Goal: Task Accomplishment & Management: Manage account settings

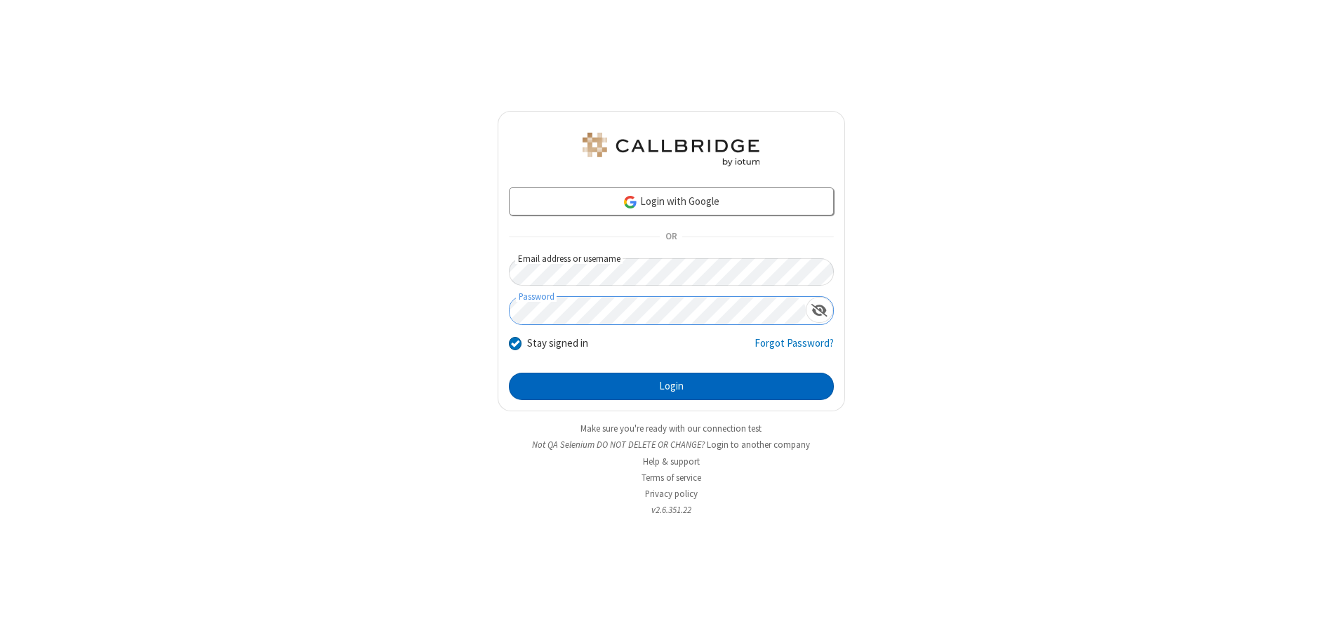
click at [671, 386] on button "Login" at bounding box center [671, 387] width 325 height 28
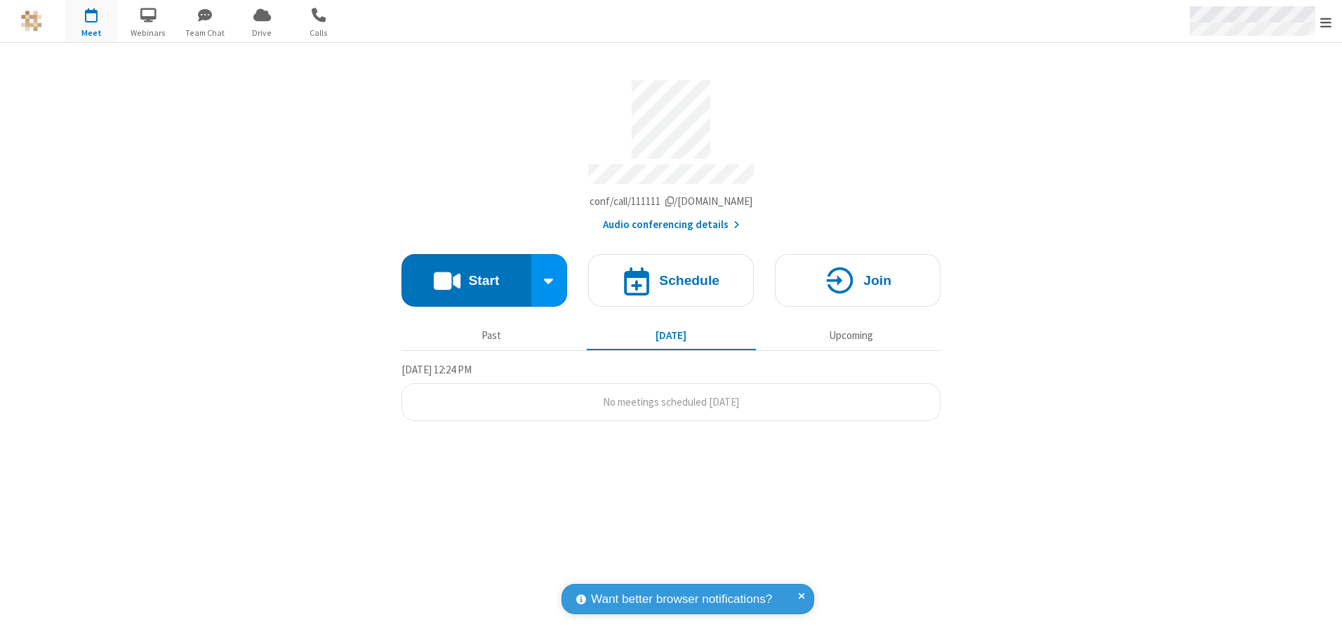
click at [1325, 22] on span "Open menu" at bounding box center [1325, 22] width 11 height 14
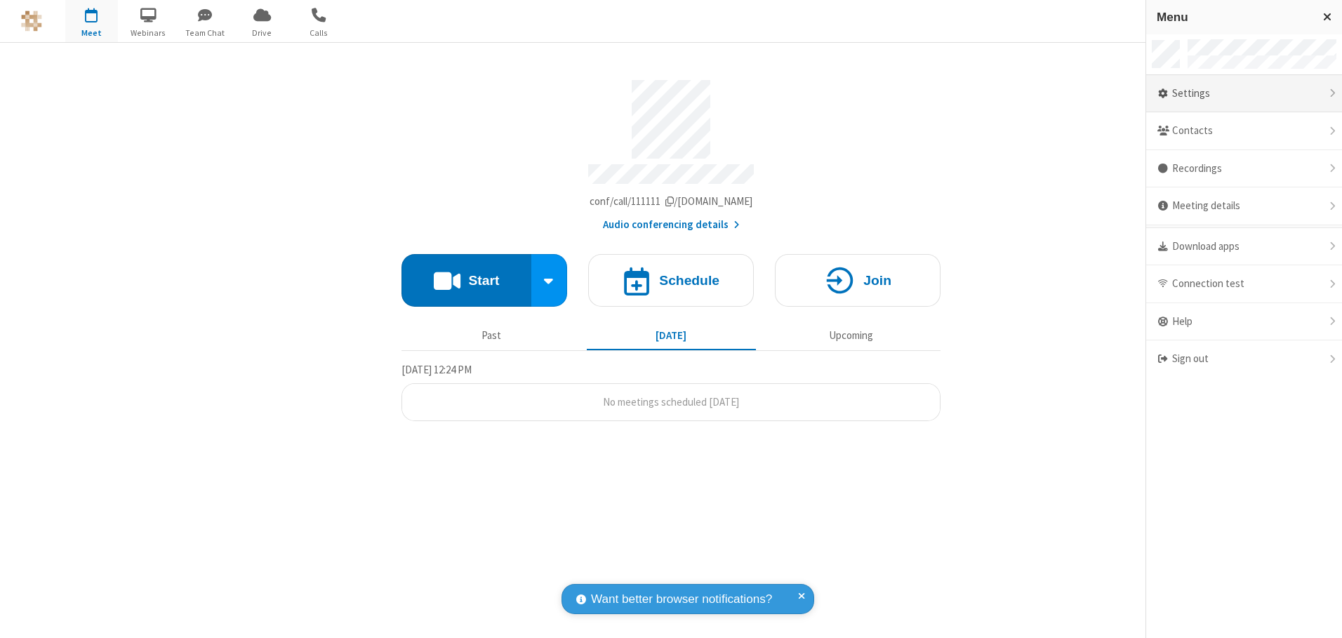
click at [1243, 93] on div "Settings" at bounding box center [1244, 94] width 196 height 38
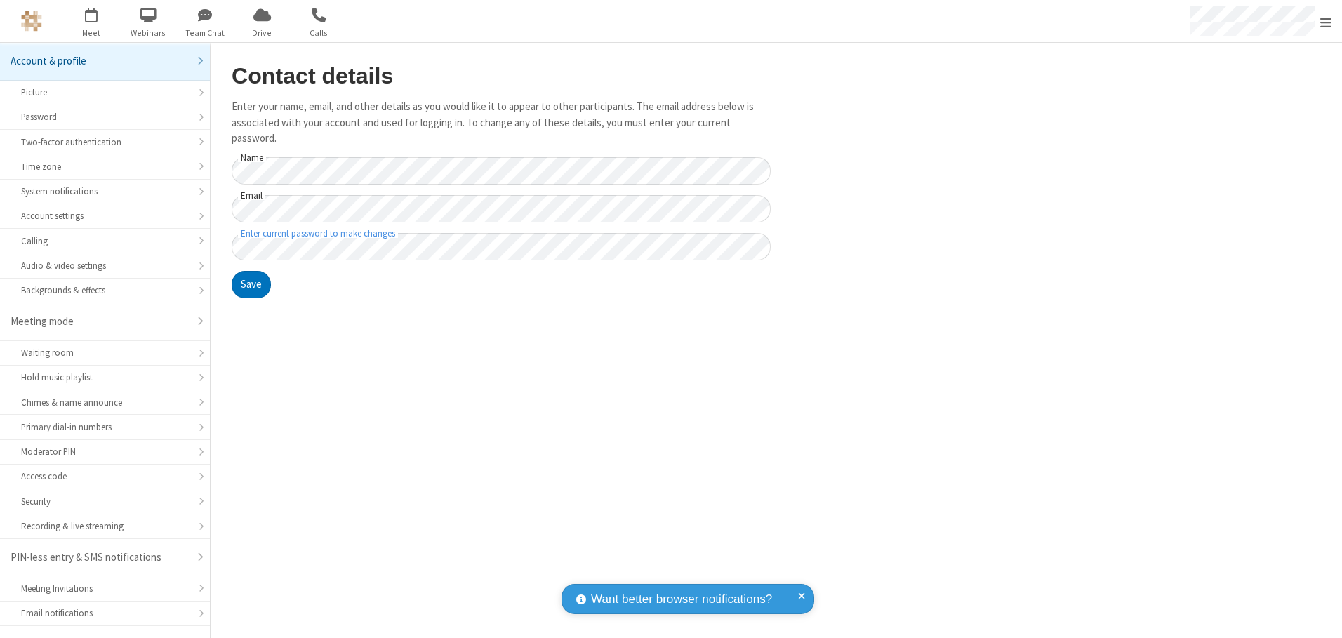
scroll to position [25, 0]
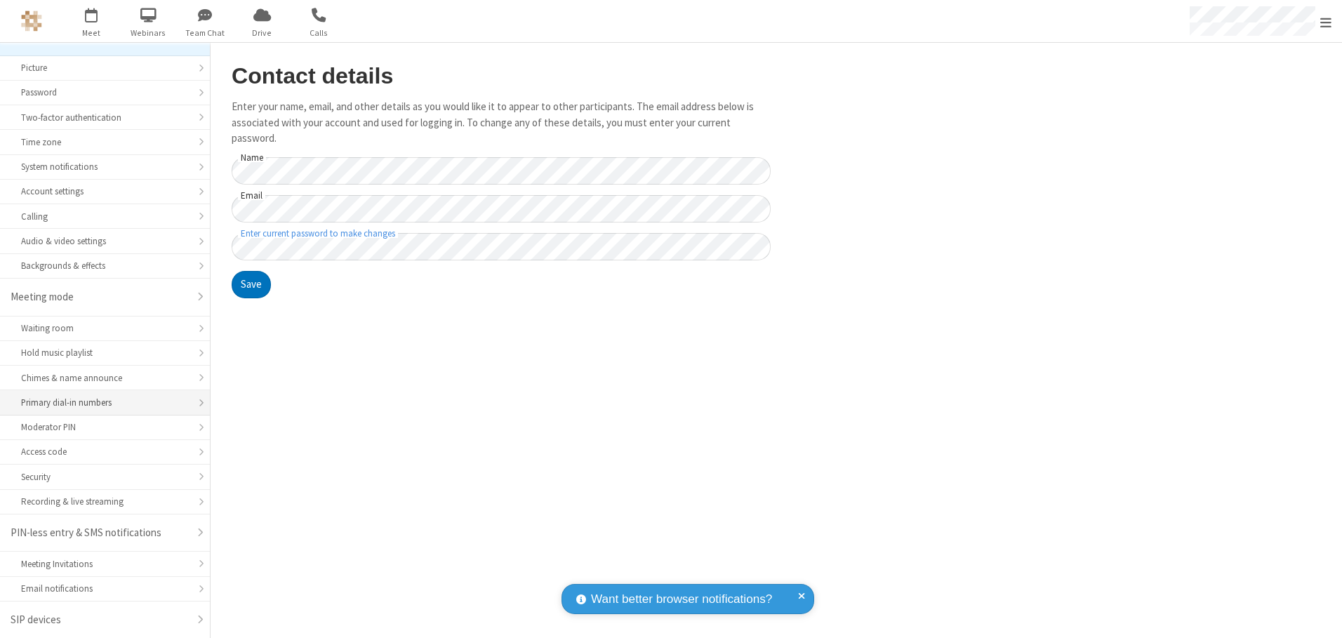
click at [100, 403] on div "Primary dial-in numbers" at bounding box center [105, 402] width 168 height 13
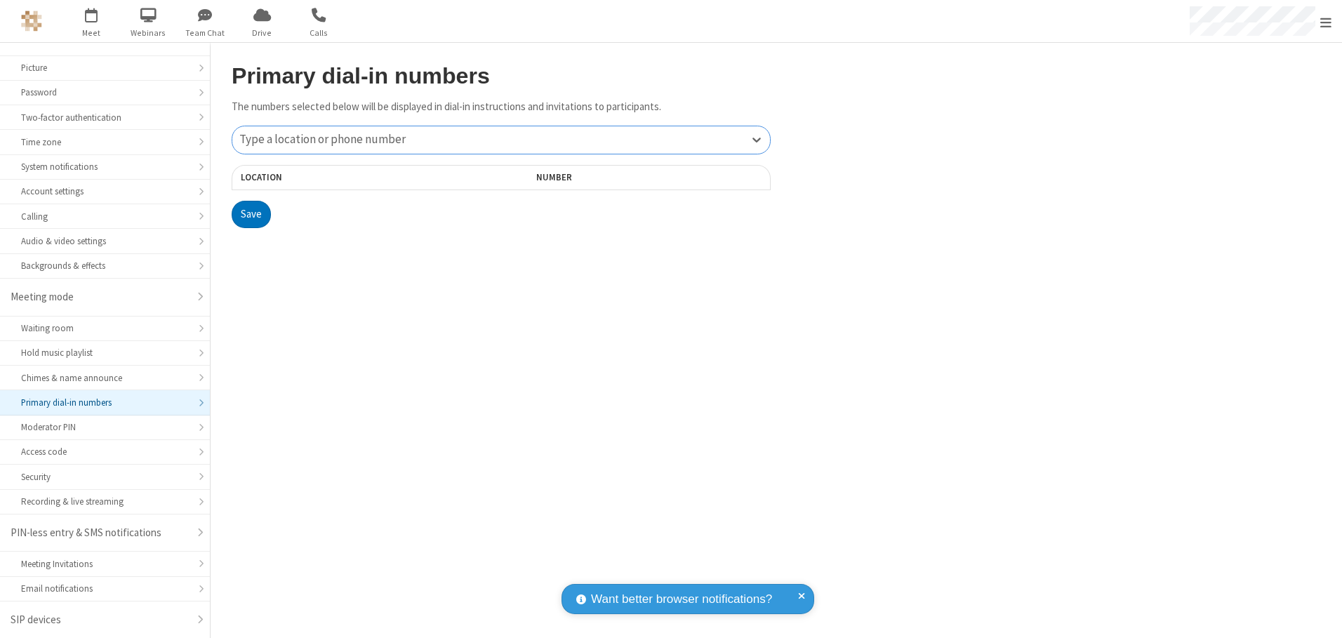
click at [501, 140] on div "Type a location or phone number" at bounding box center [500, 139] width 537 height 27
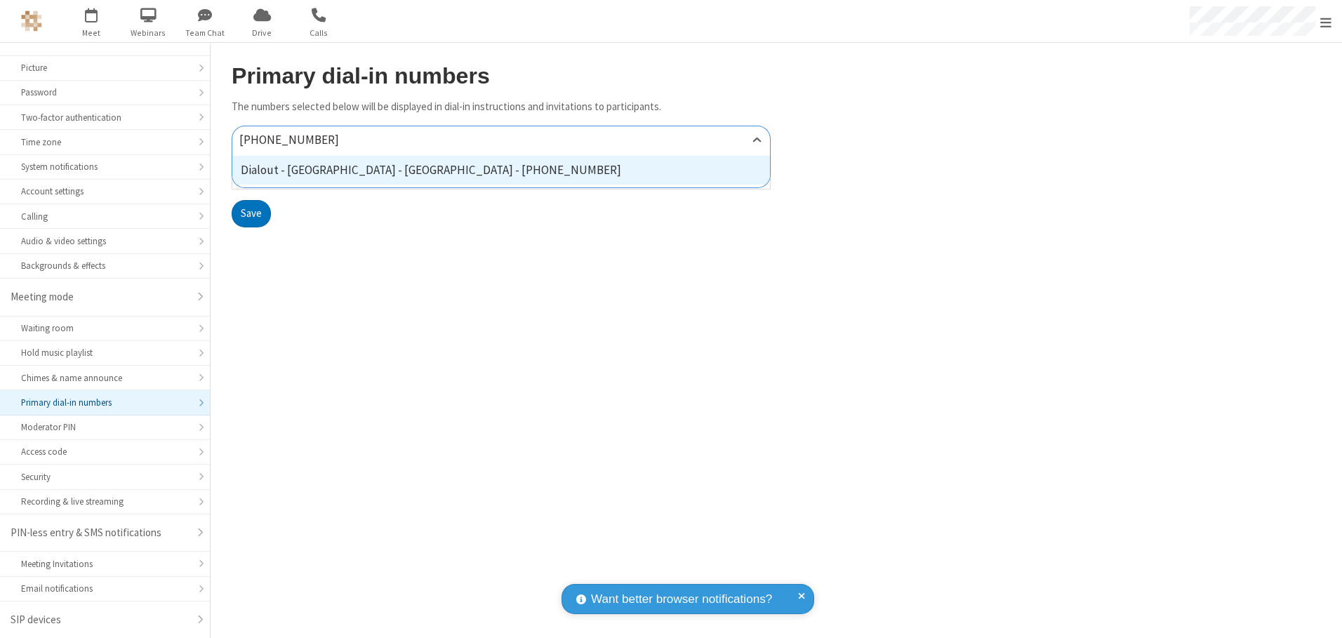
type input "[PHONE_NUMBER]"
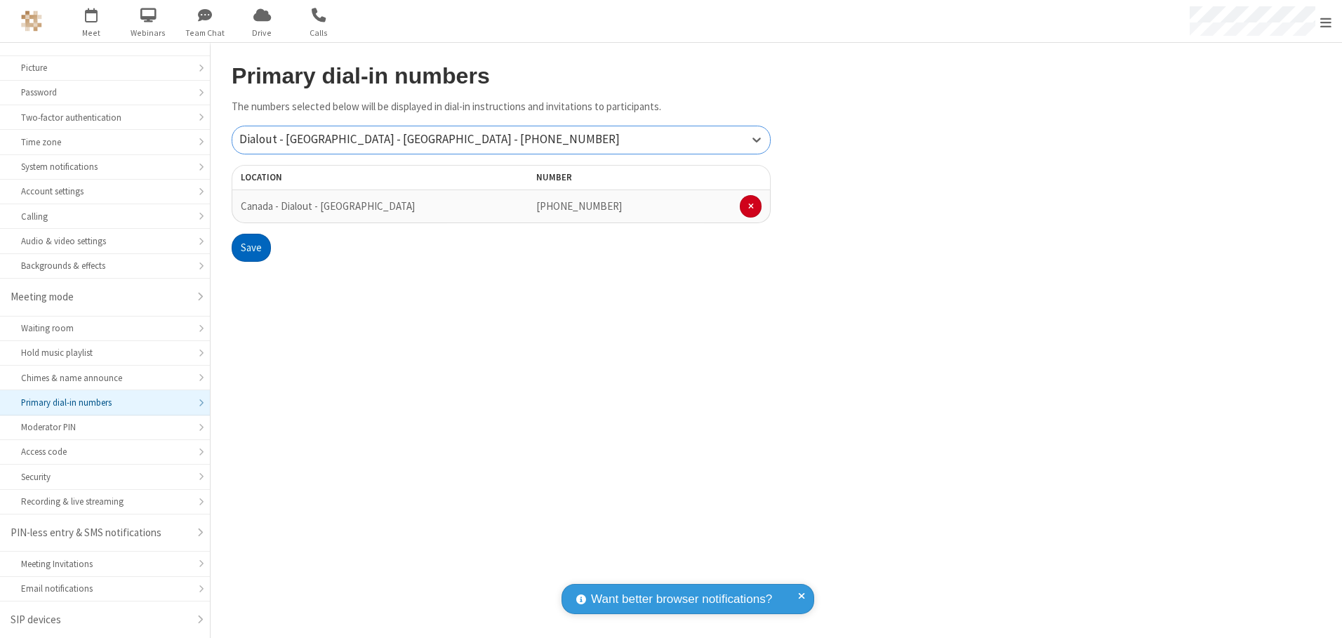
click at [250, 248] on button "Save" at bounding box center [251, 248] width 39 height 28
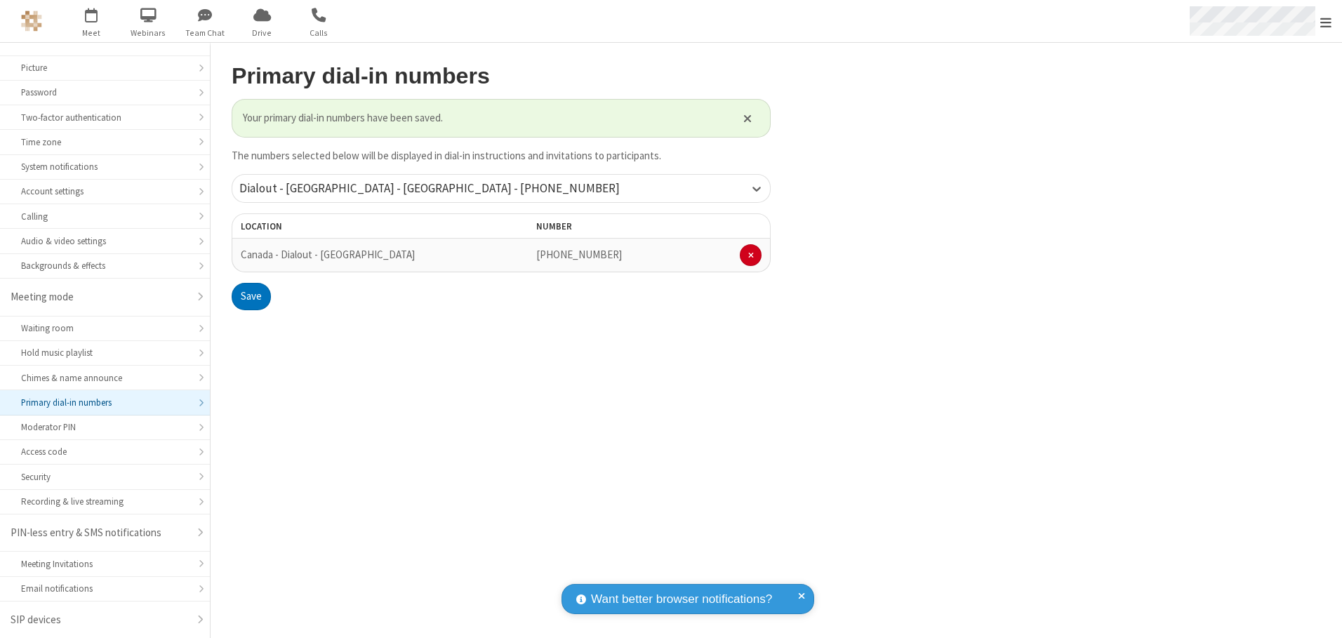
click at [1325, 22] on span "Open menu" at bounding box center [1325, 22] width 11 height 14
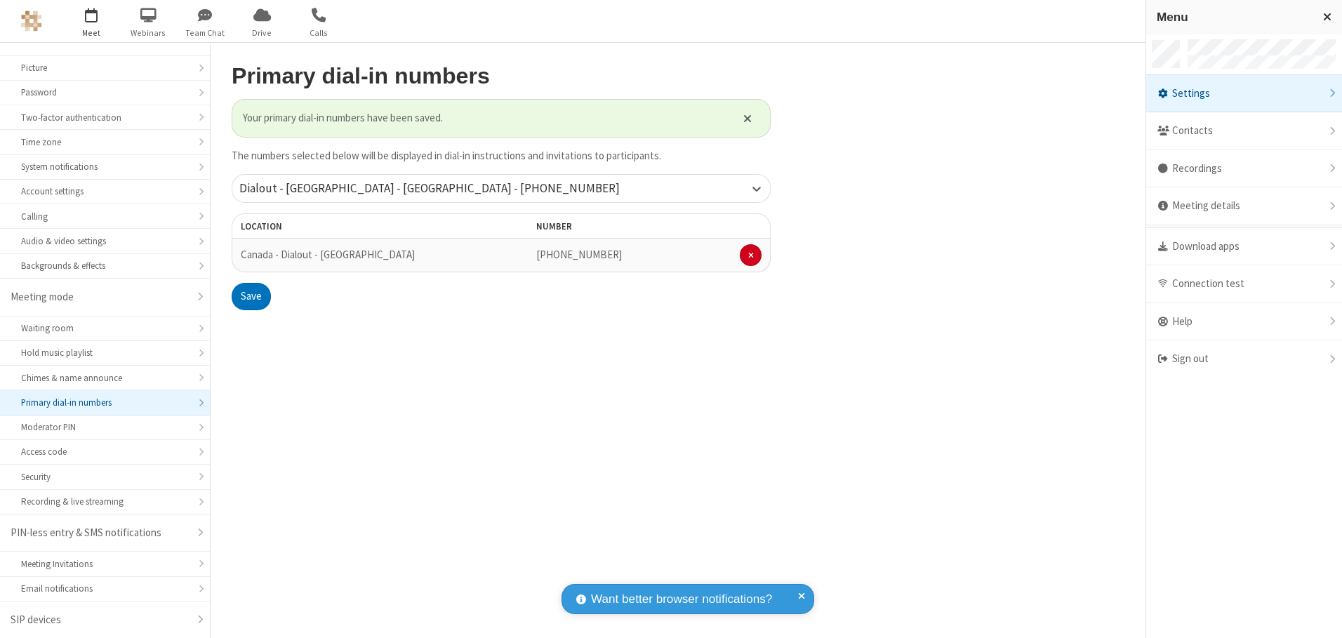
click at [91, 21] on span "button" at bounding box center [91, 15] width 53 height 24
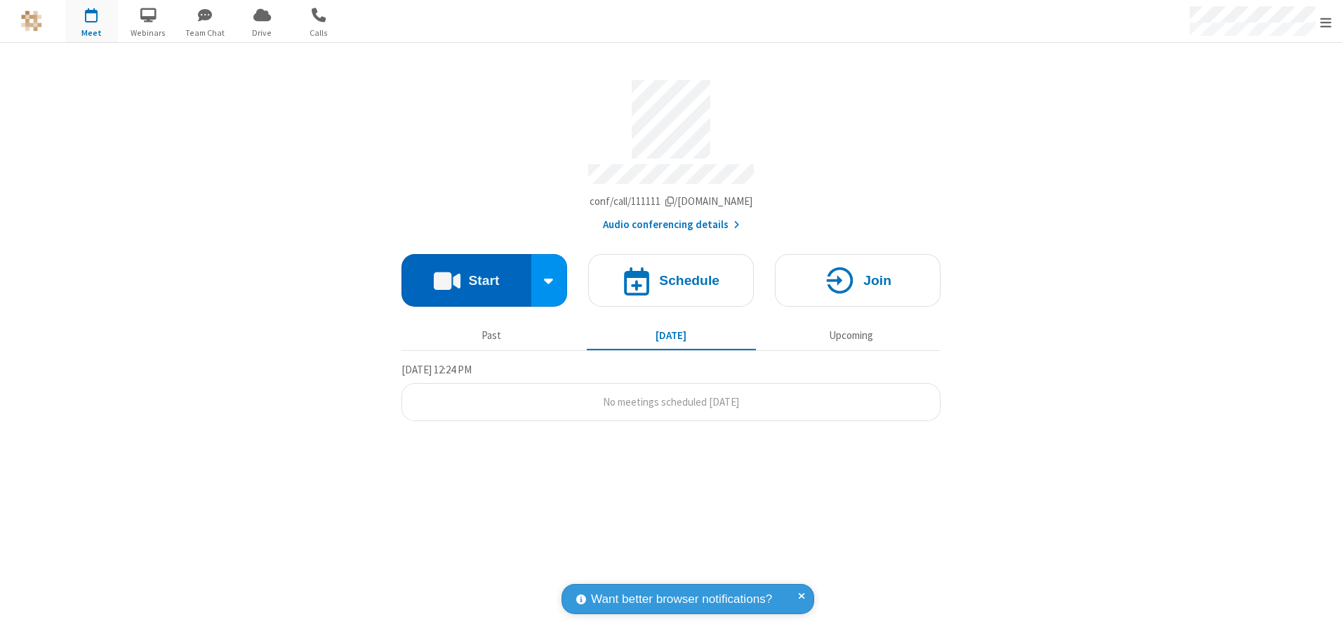
click at [466, 275] on button "Start" at bounding box center [466, 280] width 130 height 53
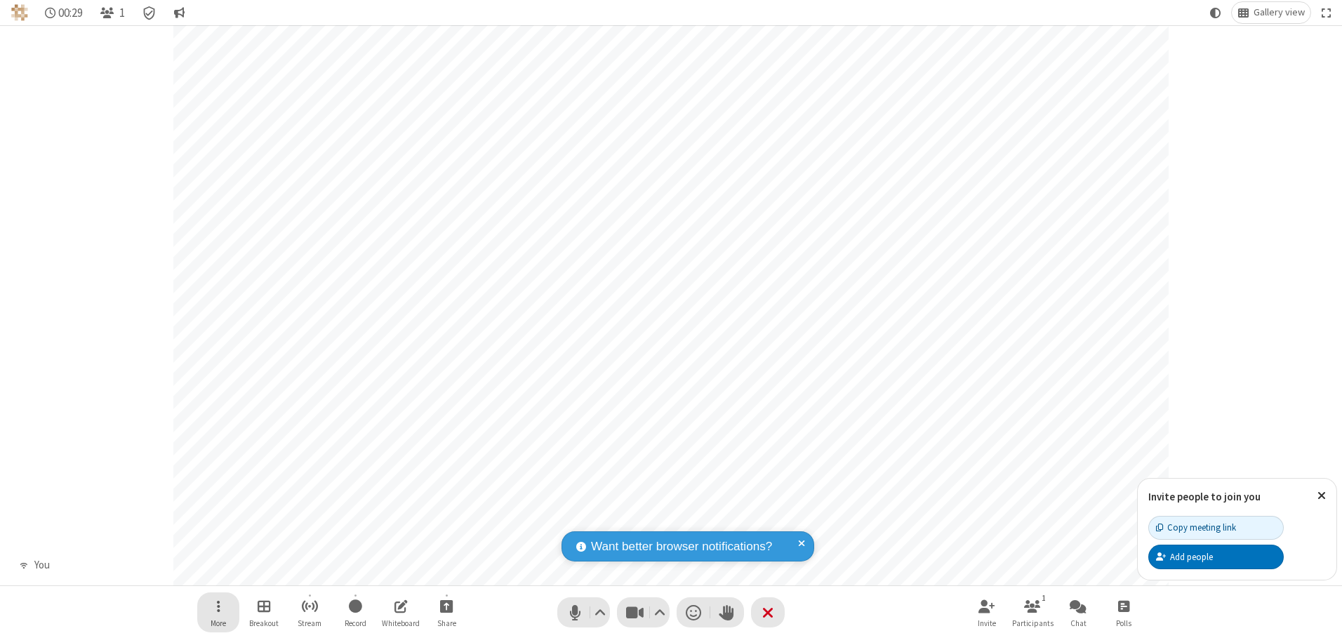
click at [218, 606] on span "Open menu" at bounding box center [219, 606] width 4 height 18
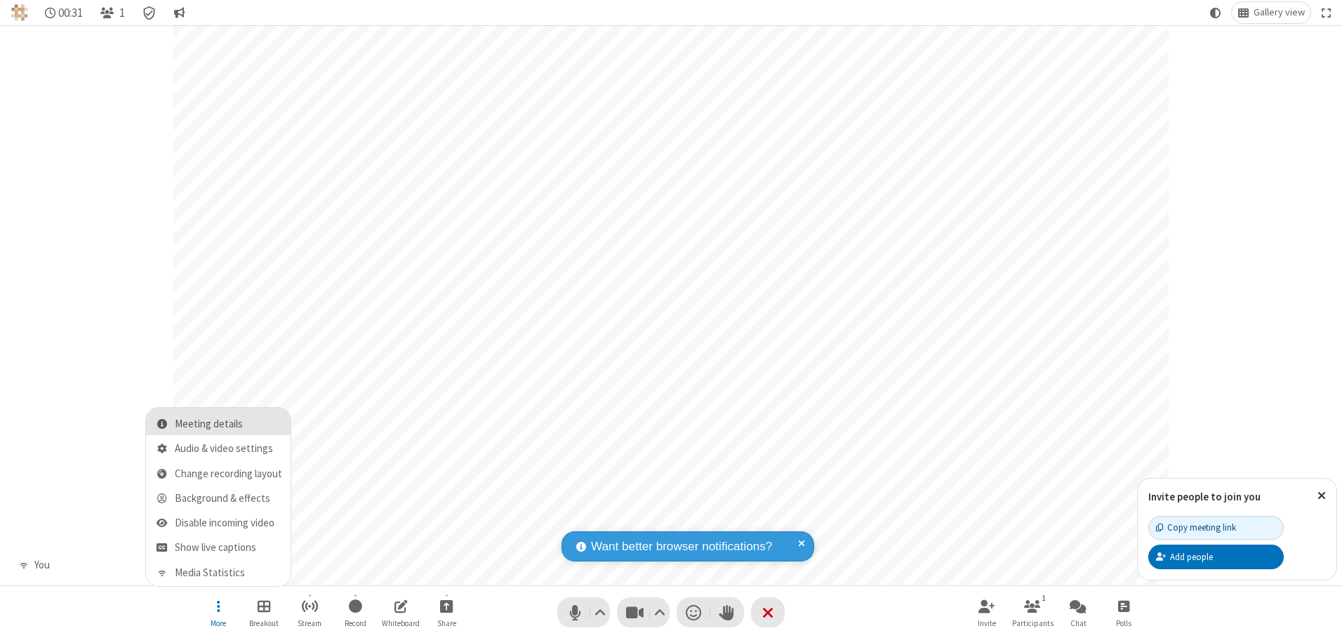
click at [228, 424] on span "Meeting details" at bounding box center [228, 424] width 107 height 12
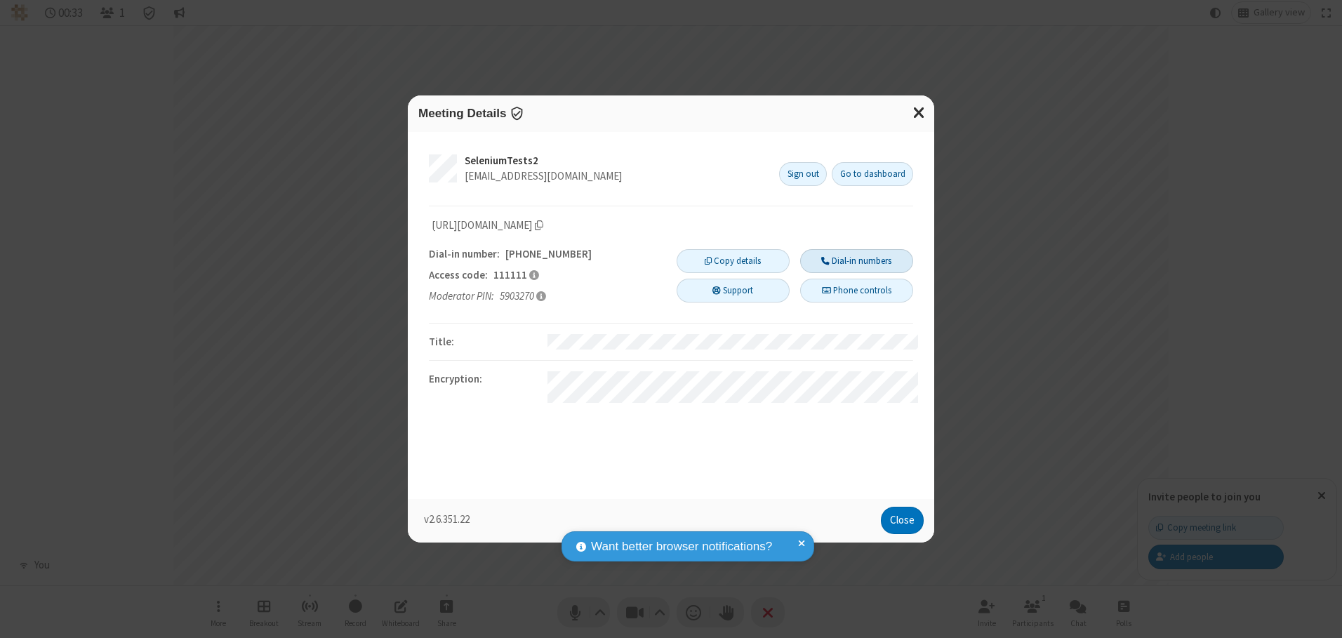
click at [856, 260] on button "Dial-in numbers" at bounding box center [856, 261] width 113 height 24
